Goal: Task Accomplishment & Management: Complete application form

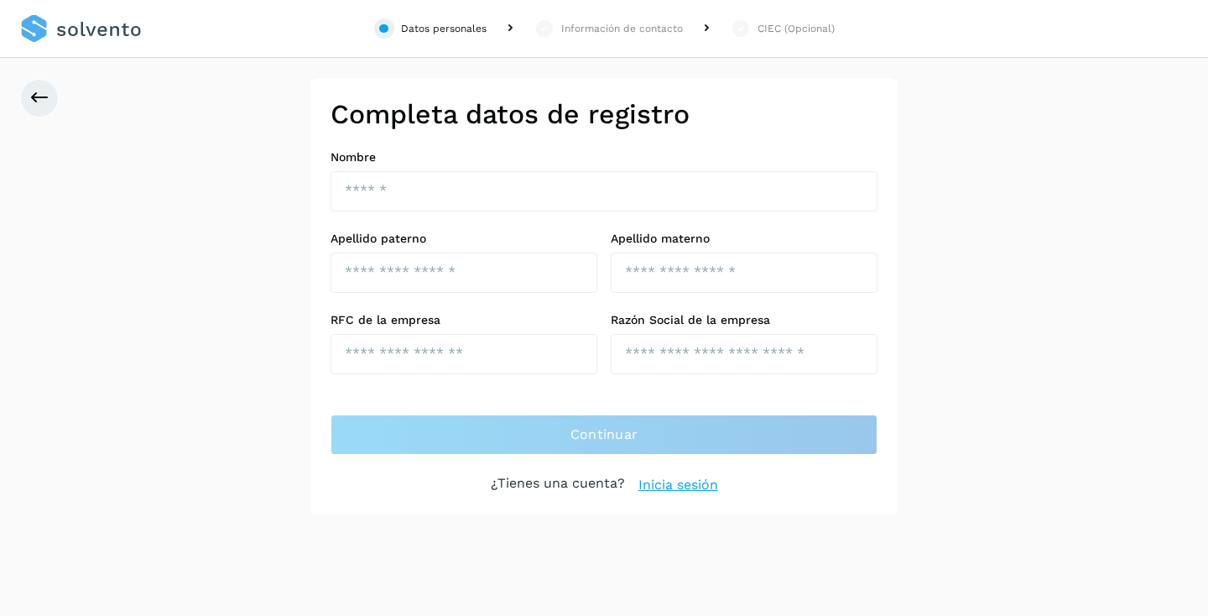
click at [51, 41] on link at bounding box center [81, 29] width 122 height 58
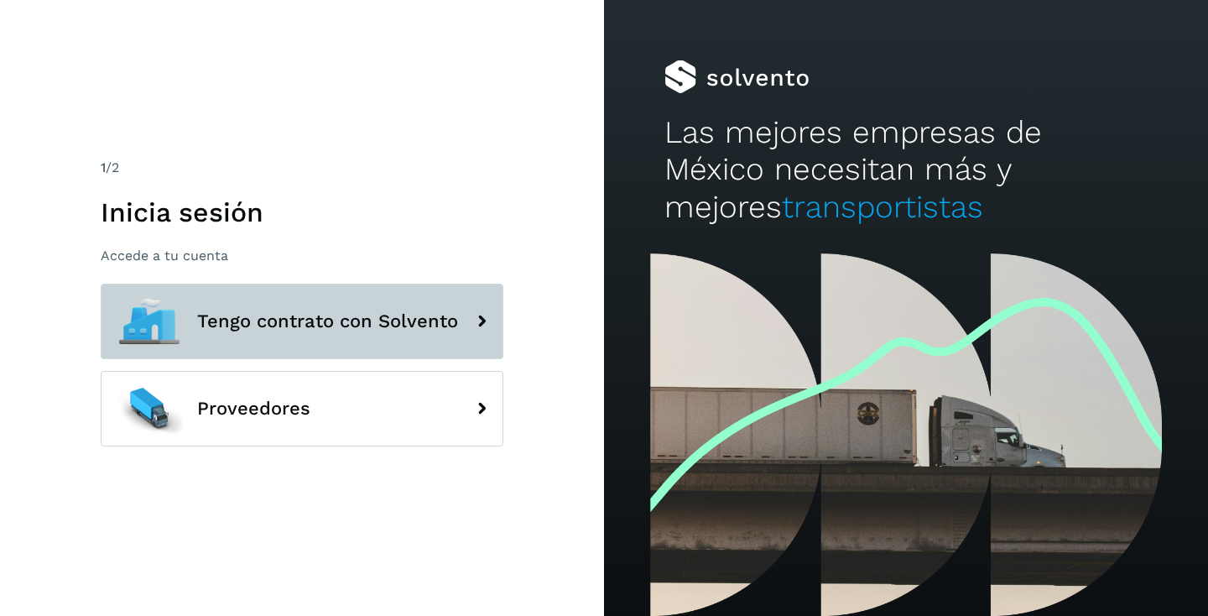
click at [391, 314] on span "Tengo contrato con Solvento" at bounding box center [327, 321] width 261 height 20
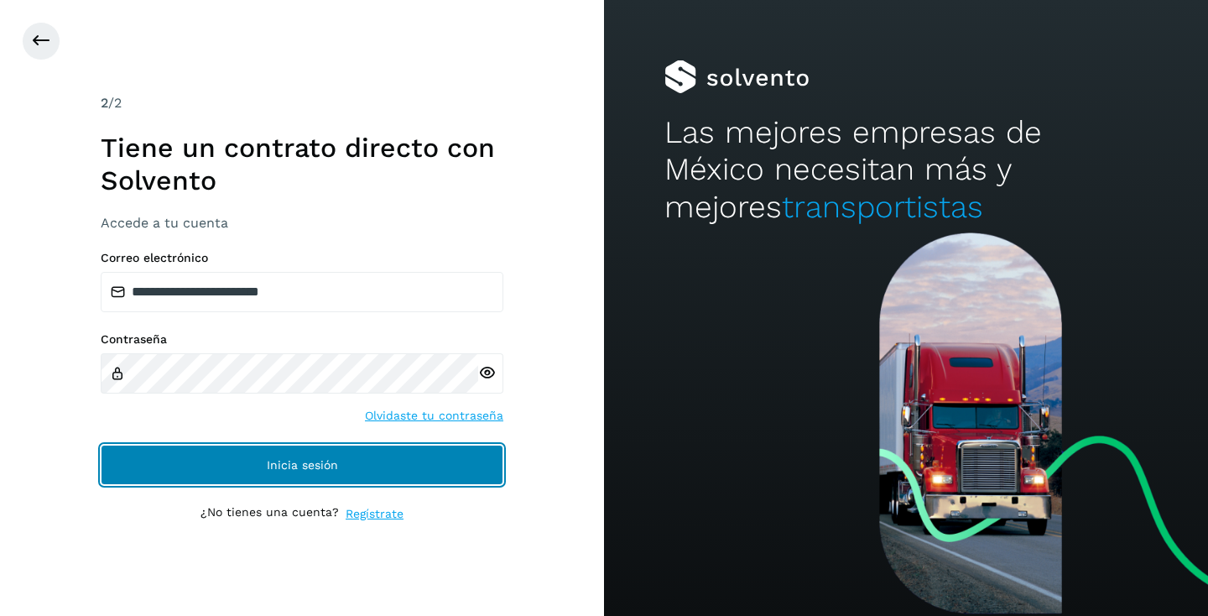
click at [445, 454] on button "Inicia sesión" at bounding box center [302, 464] width 403 height 40
